Goal: Task Accomplishment & Management: Manage account settings

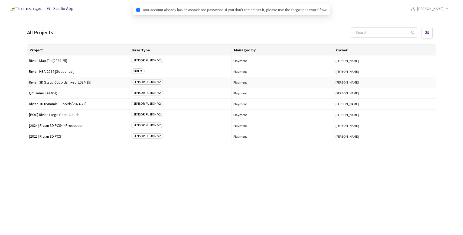
click at [65, 84] on span "Rivian 3D Static Cuboids fixed[2024-25]" at bounding box center [78, 82] width 99 height 4
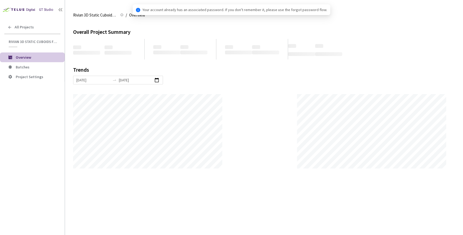
scroll to position [235, 463]
click at [21, 67] on span "Batches" at bounding box center [23, 67] width 14 height 5
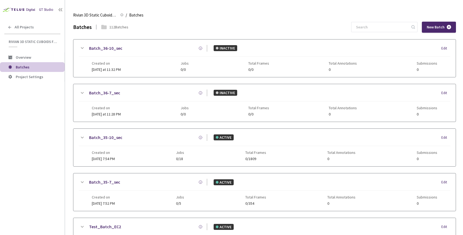
click at [320, 31] on div "Batches 112 Batches New Batch" at bounding box center [264, 27] width 383 height 11
